Goal: Information Seeking & Learning: Understand process/instructions

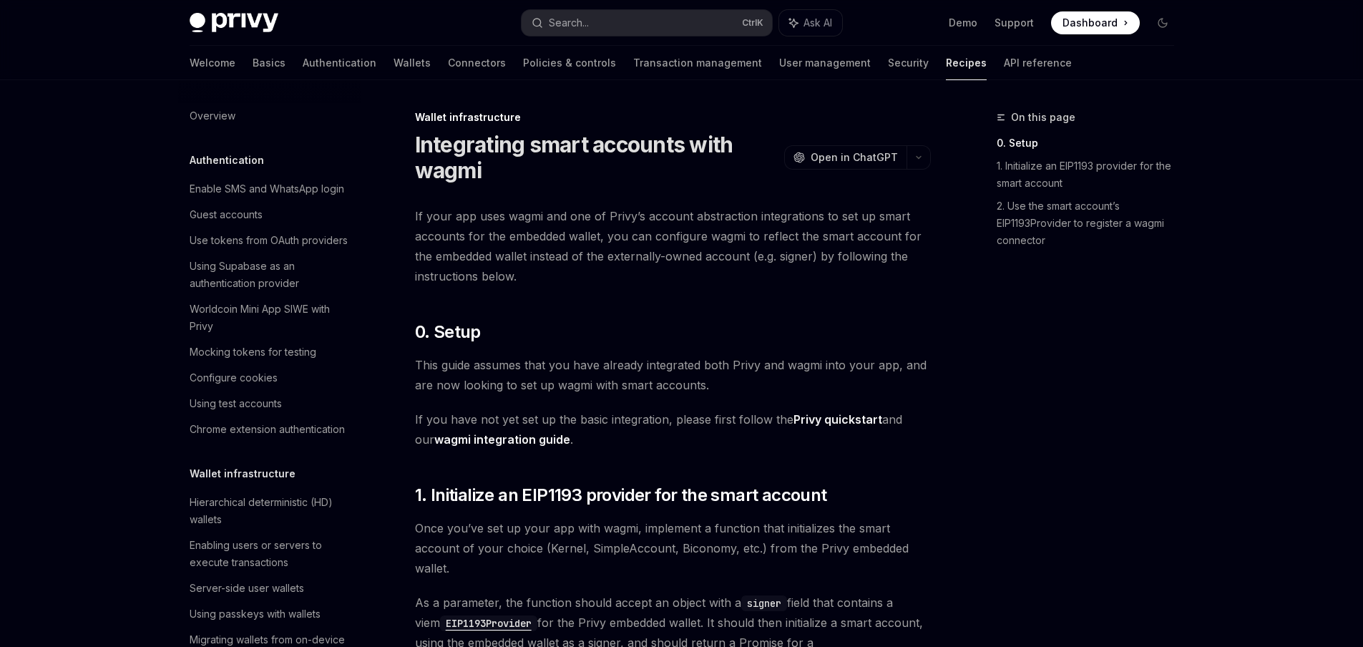
scroll to position [508, 0]
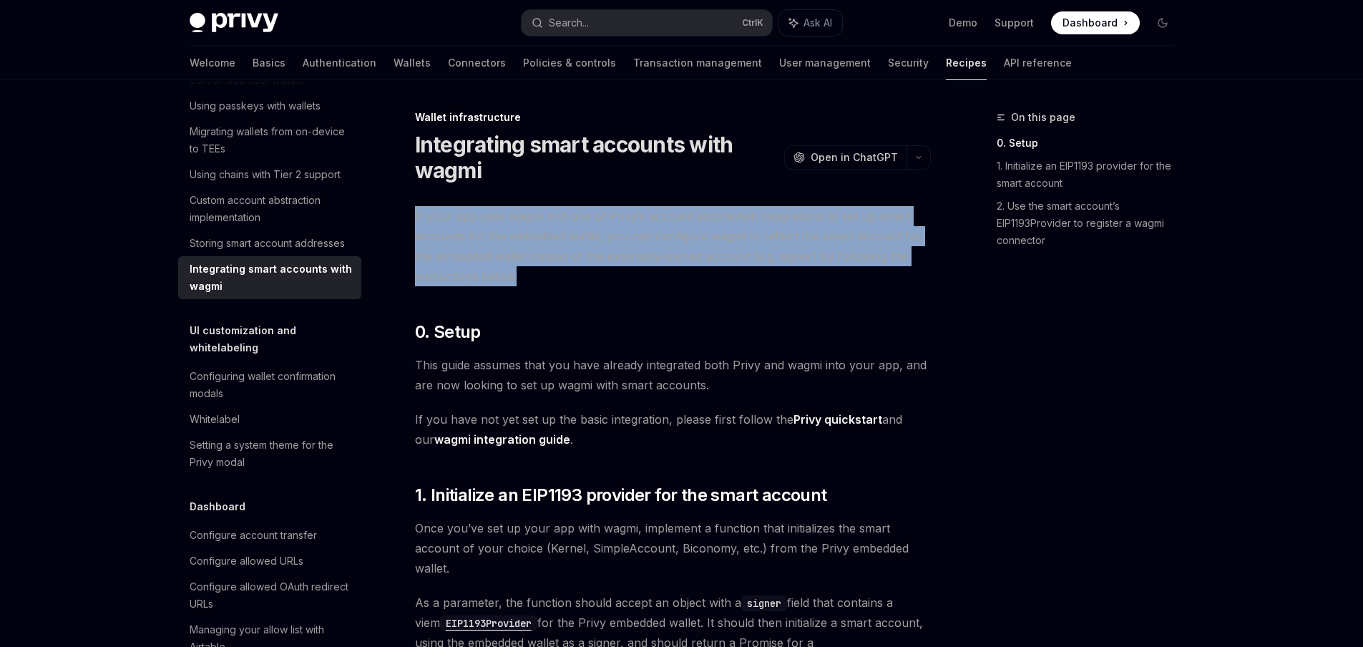
drag, startPoint x: 473, startPoint y: 205, endPoint x: 566, endPoint y: 274, distance: 116.1
click at [566, 274] on span "If your app uses wagmi and one of Privy’s account abstraction integrations to s…" at bounding box center [673, 246] width 516 height 80
drag, startPoint x: 566, startPoint y: 274, endPoint x: 562, endPoint y: 199, distance: 75.3
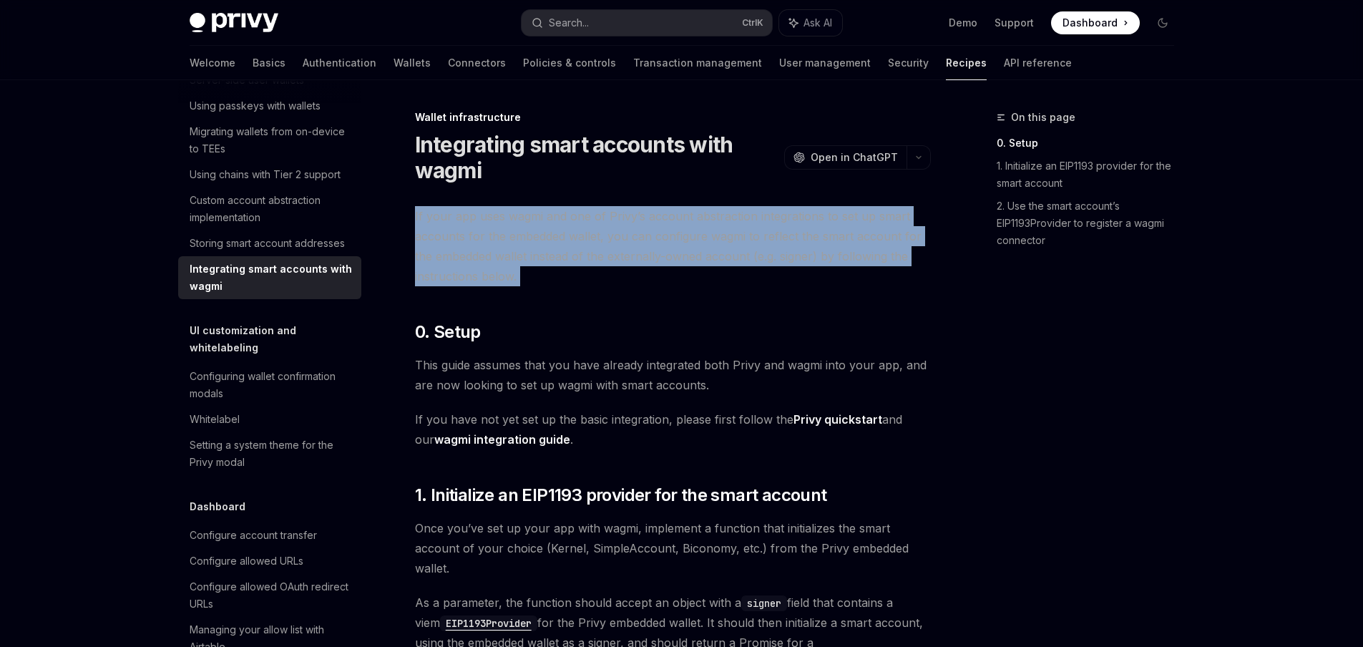
drag, startPoint x: 562, startPoint y: 199, endPoint x: 592, endPoint y: 266, distance: 73.7
click at [592, 266] on span "If your app uses wagmi and one of Privy’s account abstraction integrations to s…" at bounding box center [673, 246] width 516 height 80
drag, startPoint x: 555, startPoint y: 284, endPoint x: 549, endPoint y: 205, distance: 79.6
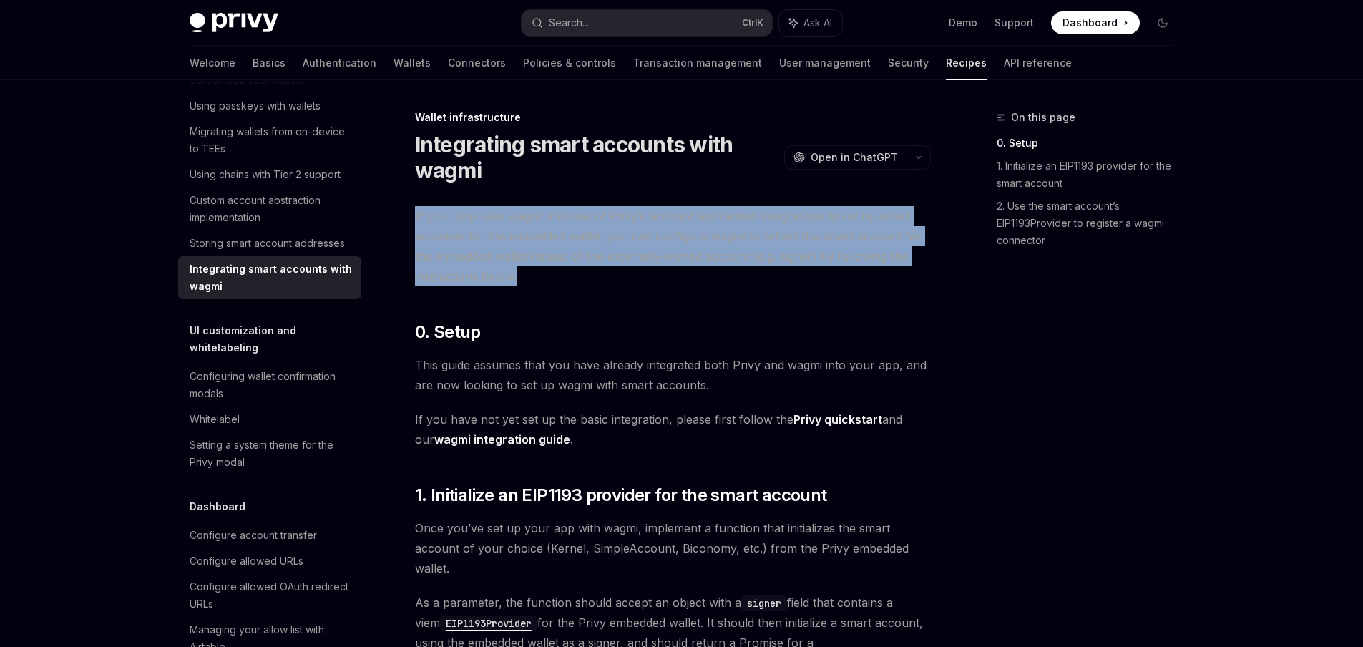
drag, startPoint x: 549, startPoint y: 205, endPoint x: 590, endPoint y: 278, distance: 84.6
click at [590, 278] on span "If your app uses wagmi and one of Privy’s account abstraction integrations to s…" at bounding box center [673, 246] width 516 height 80
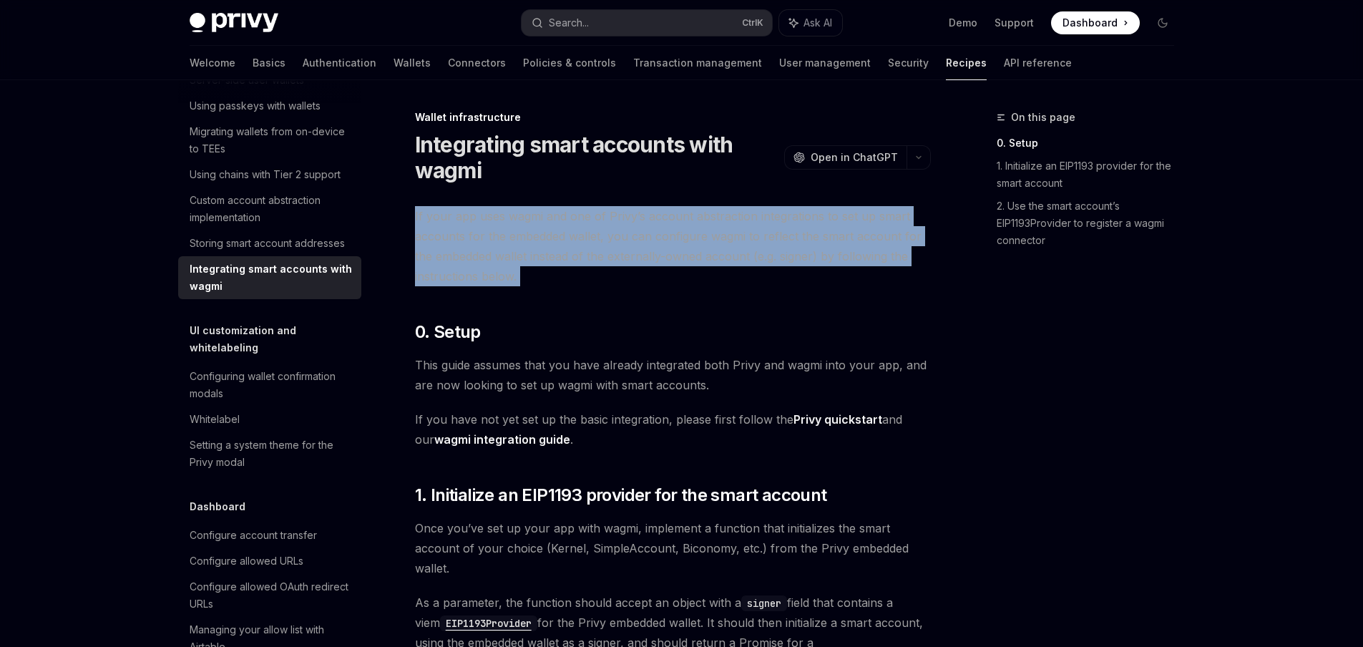
drag, startPoint x: 590, startPoint y: 278, endPoint x: 584, endPoint y: 199, distance: 79.7
drag, startPoint x: 584, startPoint y: 199, endPoint x: 591, endPoint y: 281, distance: 82.6
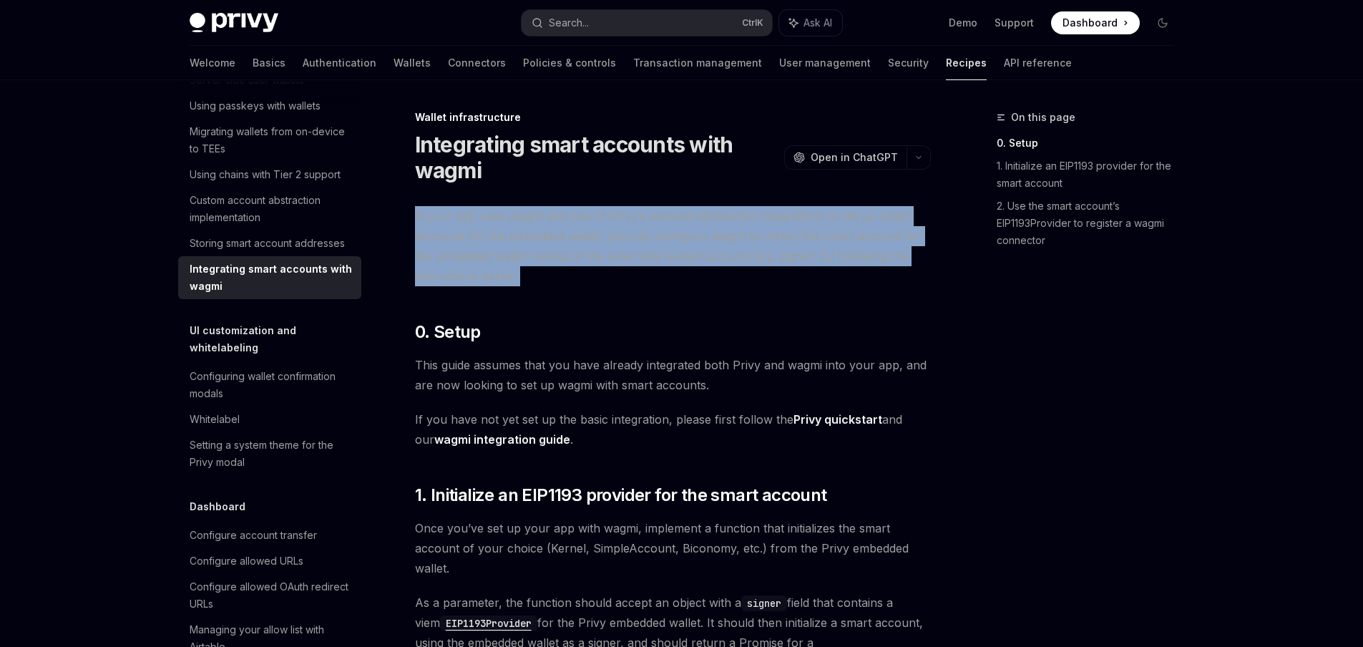
click at [591, 281] on span "If your app uses wagmi and one of Privy’s account abstraction integrations to s…" at bounding box center [673, 246] width 516 height 80
drag, startPoint x: 591, startPoint y: 281, endPoint x: 583, endPoint y: 187, distance: 94.8
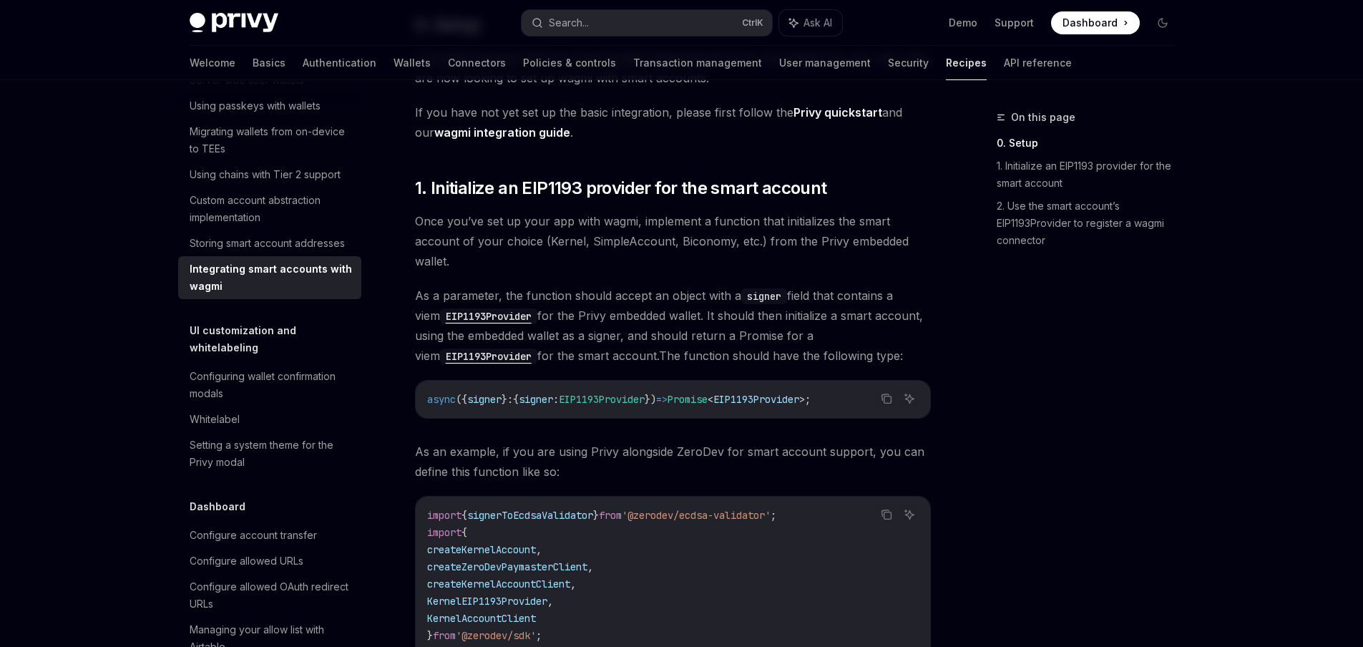
scroll to position [308, 0]
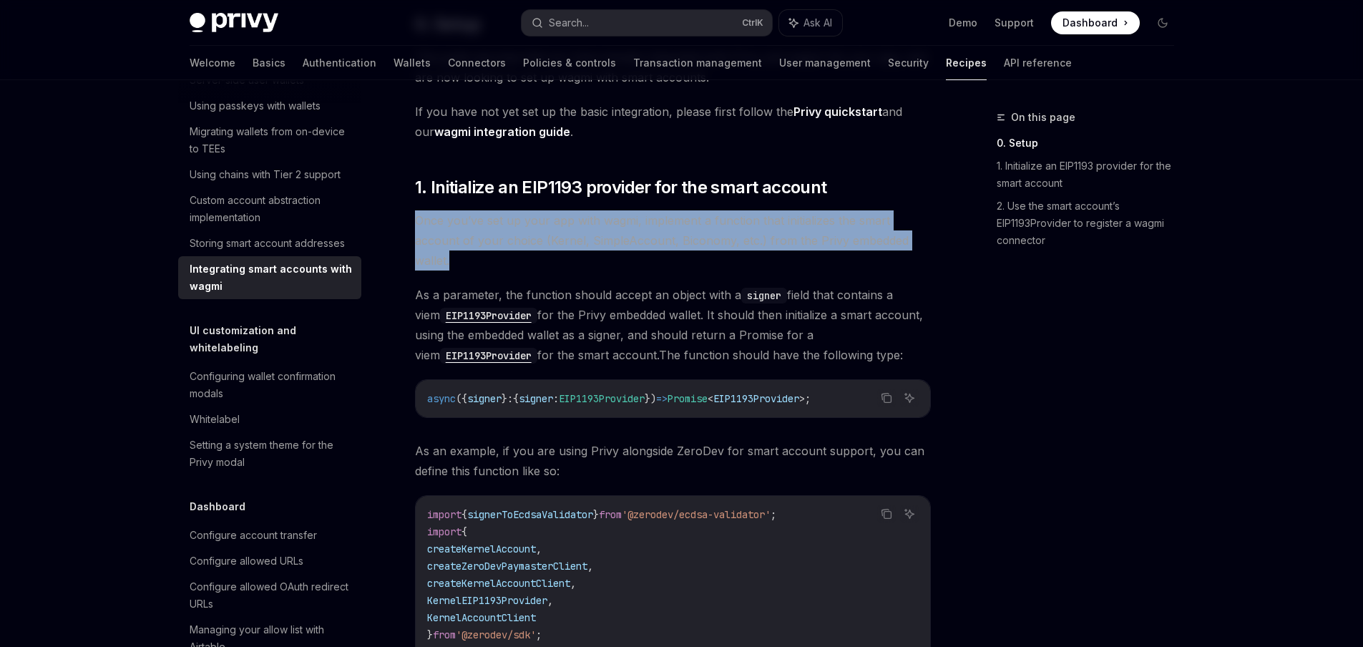
drag, startPoint x: 514, startPoint y: 203, endPoint x: 570, endPoint y: 268, distance: 85.7
click at [570, 268] on span "Once you’ve set up your app with wagmi, implement a function that initializes t…" at bounding box center [673, 240] width 516 height 60
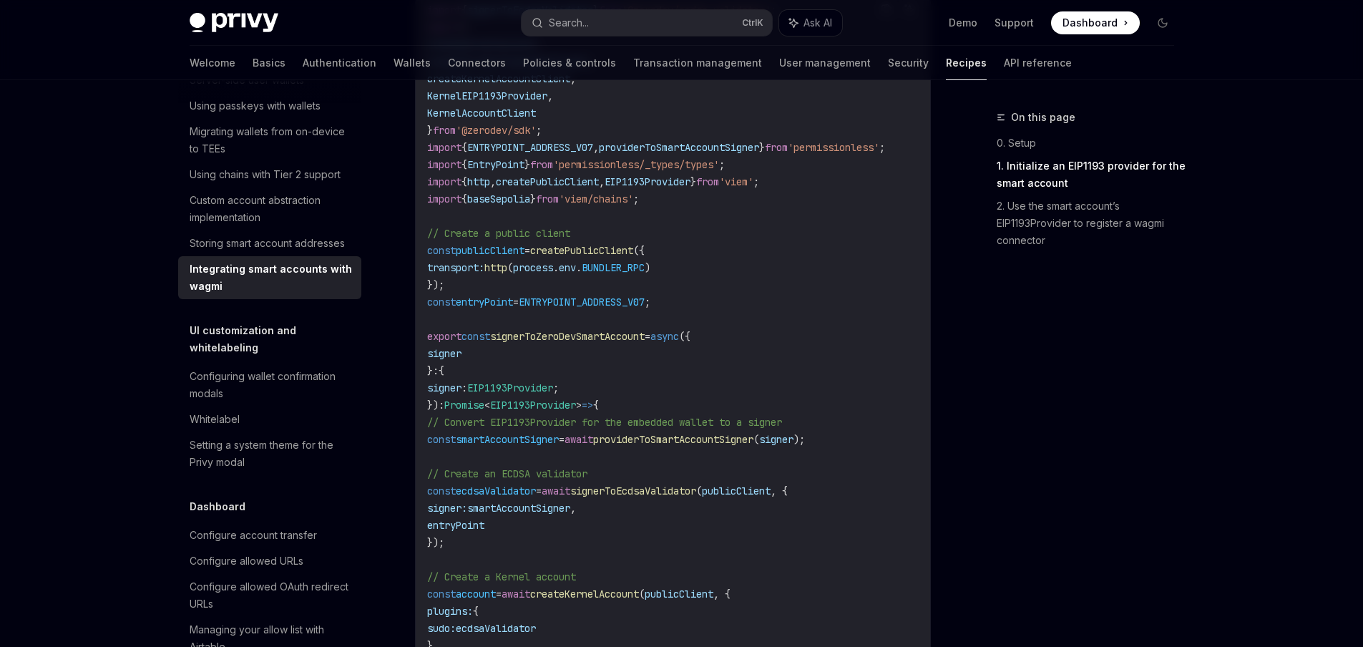
scroll to position [816, 0]
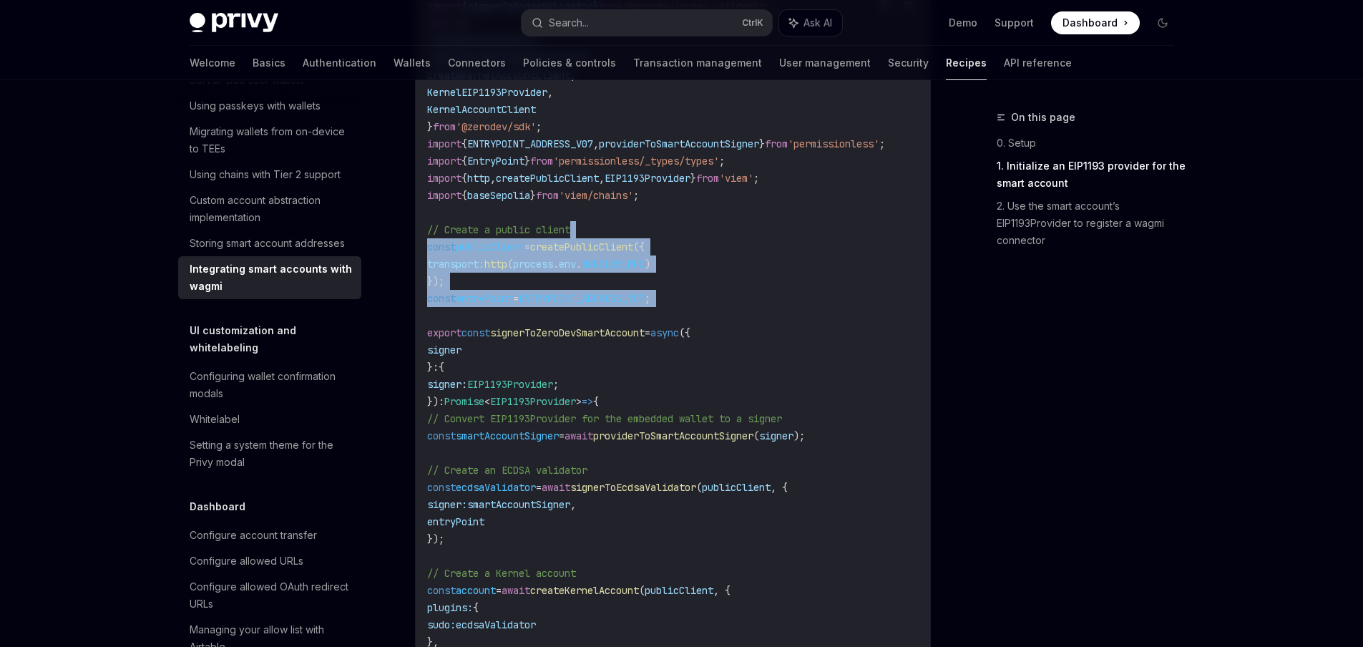
drag, startPoint x: 629, startPoint y: 226, endPoint x: 697, endPoint y: 311, distance: 108.4
click at [697, 311] on code "import { signerToEcdsaValidator } from '@zerodev/ecdsa-validator' ; import { cr…" at bounding box center [673, 564] width 492 height 1133
drag, startPoint x: 676, startPoint y: 323, endPoint x: 708, endPoint y: 360, distance: 48.7
click at [708, 360] on code "import { signerToEcdsaValidator } from '@zerodev/ecdsa-validator' ; import { cr…" at bounding box center [673, 564] width 492 height 1133
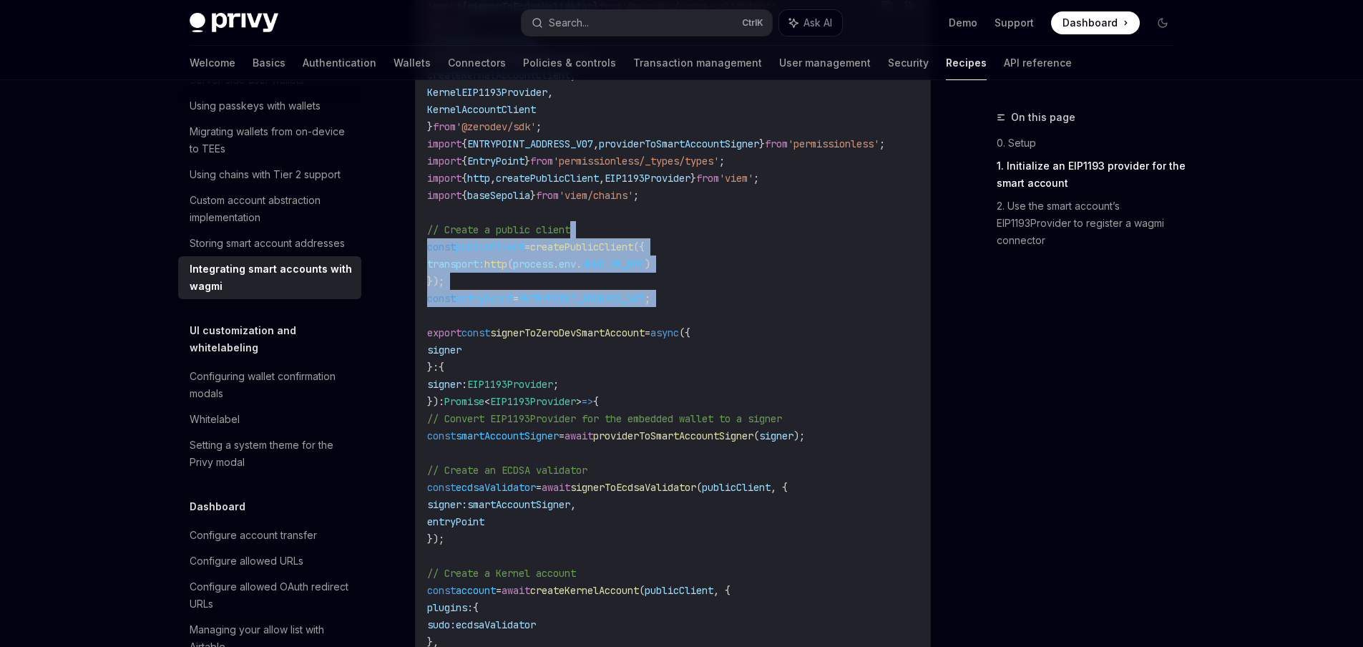
click at [708, 360] on code "import { signerToEcdsaValidator } from '@zerodev/ecdsa-validator' ; import { cr…" at bounding box center [673, 564] width 492 height 1133
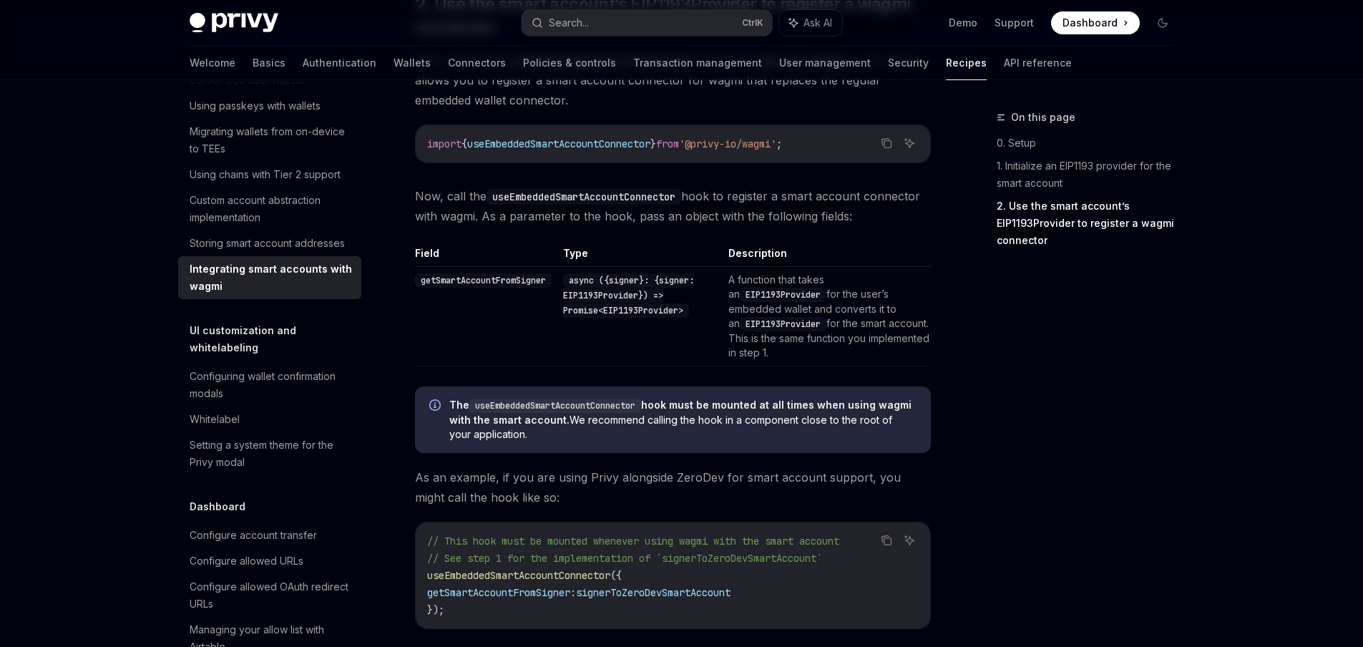
scroll to position [2384, 0]
